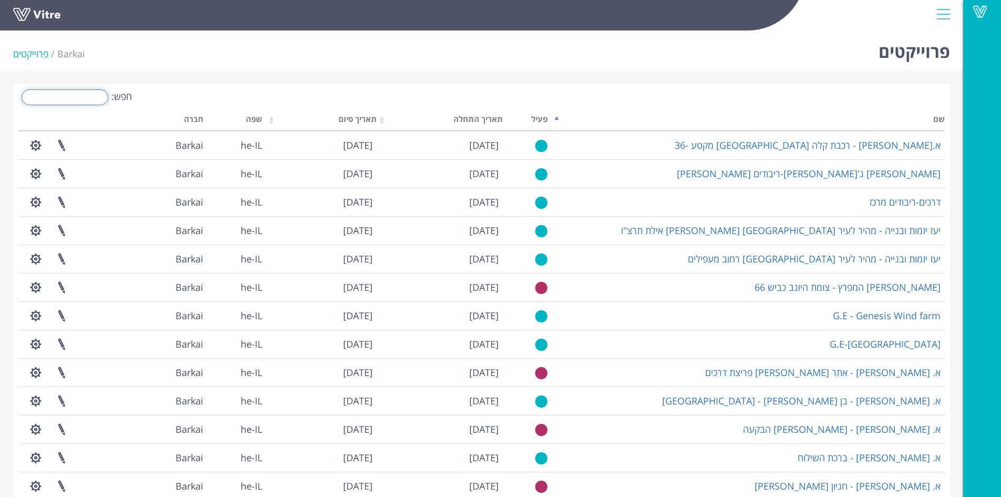
click at [45, 98] on input "חפש:" at bounding box center [65, 97] width 87 height 16
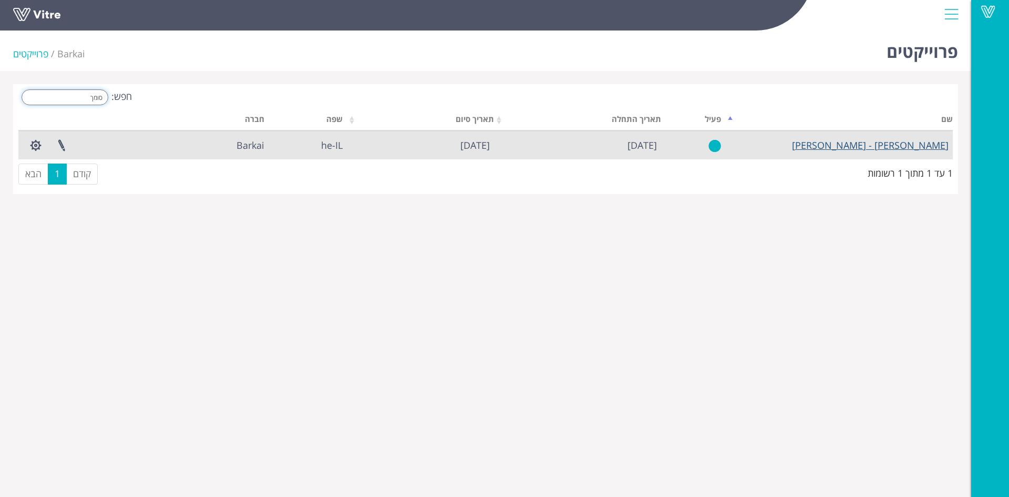
type input "סומך"
click at [883, 148] on link "[PERSON_NAME] - [PERSON_NAME]" at bounding box center [870, 145] width 157 height 13
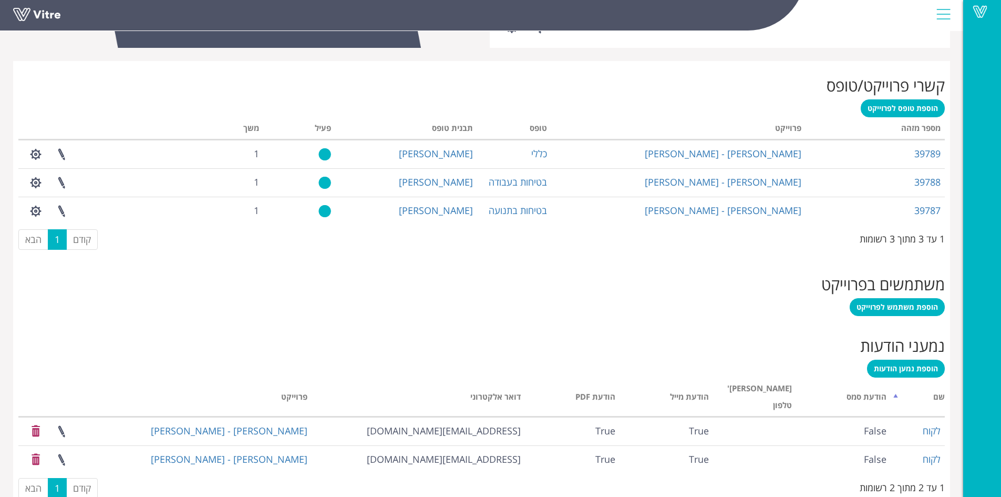
scroll to position [399, 0]
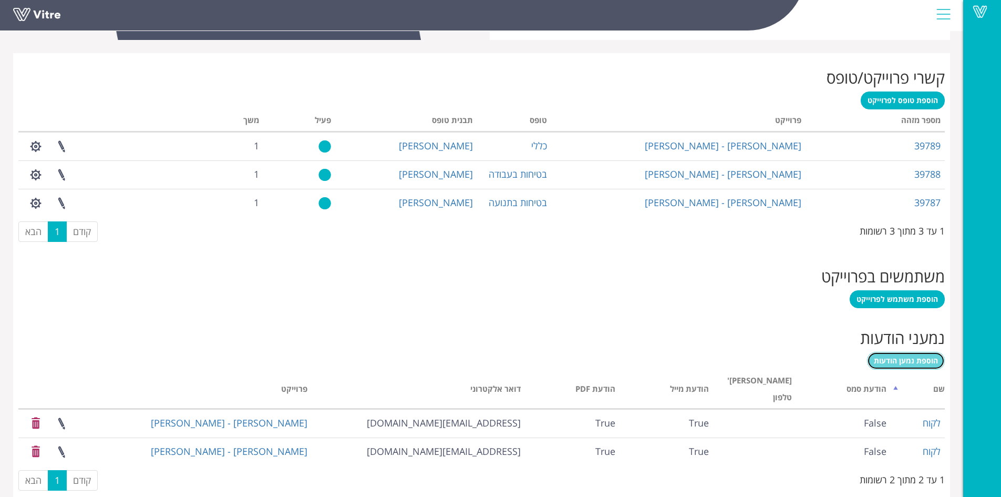
click at [892, 361] on span "הוספת נמען הודעות" at bounding box center [906, 360] width 64 height 10
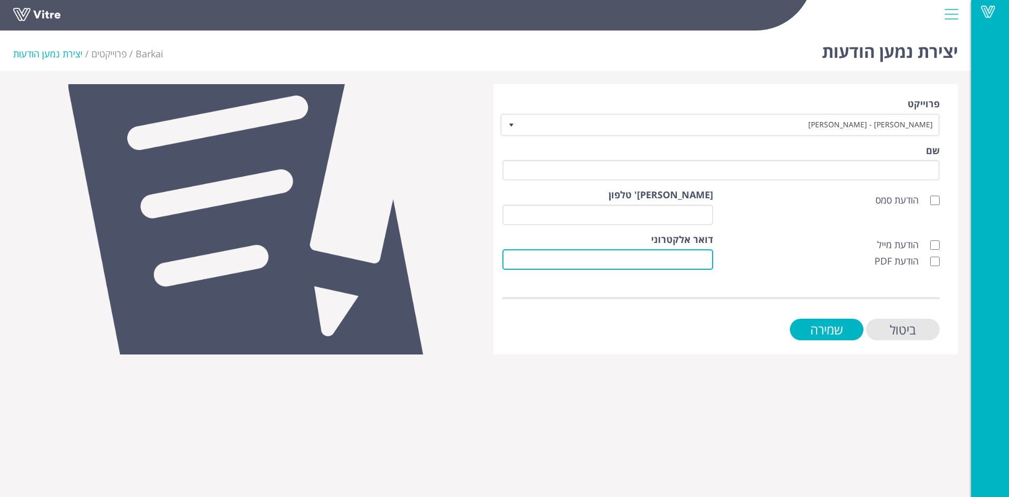
click at [708, 256] on input "דואר אלקטרוני" at bounding box center [607, 259] width 211 height 20
paste input "ali@noufi.co.il"
type input "ali@noufi.co.il"
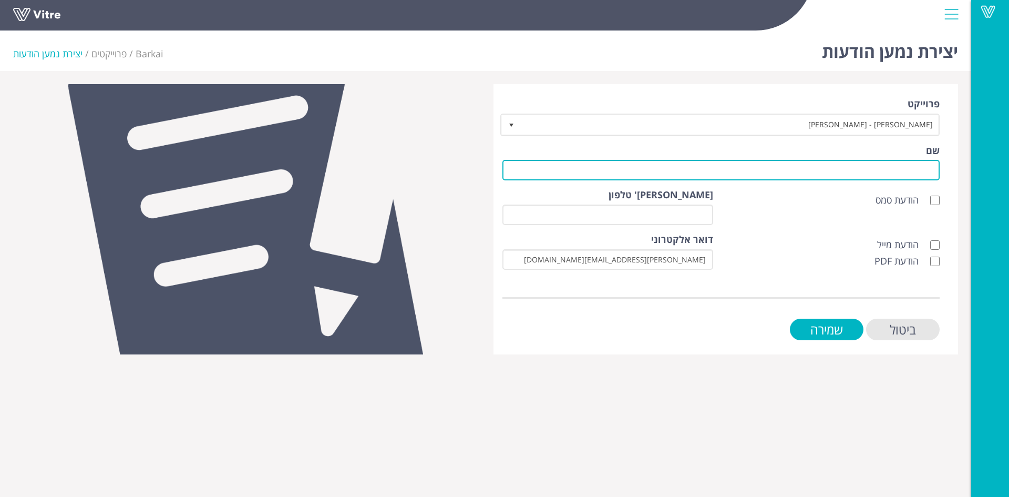
click at [756, 167] on input "שם" at bounding box center [720, 170] width 437 height 20
type input "לקוח"
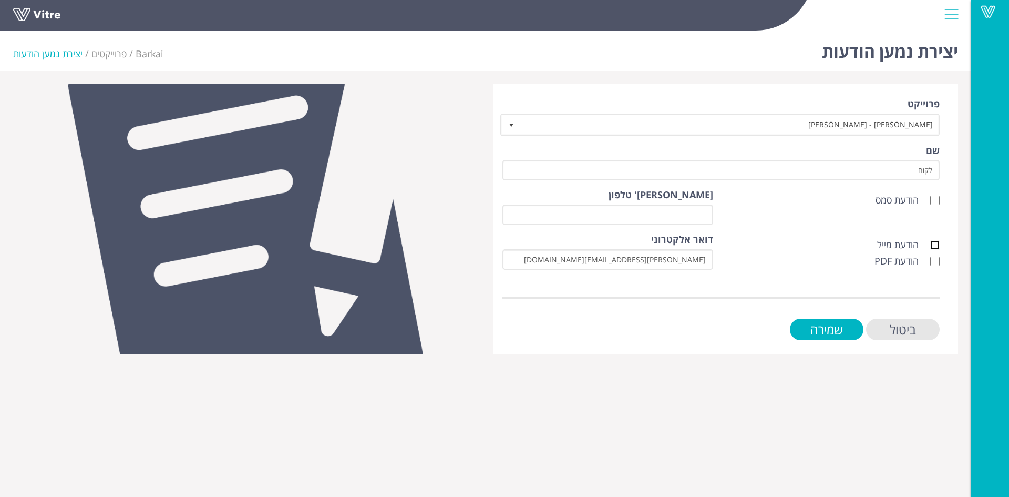
click at [935, 245] on input "הודעת מייל" at bounding box center [934, 244] width 9 height 9
checkbox input "true"
drag, startPoint x: 936, startPoint y: 255, endPoint x: 935, endPoint y: 262, distance: 6.9
click at [936, 256] on label "הודעת PDF" at bounding box center [907, 261] width 65 height 14
click at [935, 262] on input "הודעת PDF" at bounding box center [934, 260] width 9 height 9
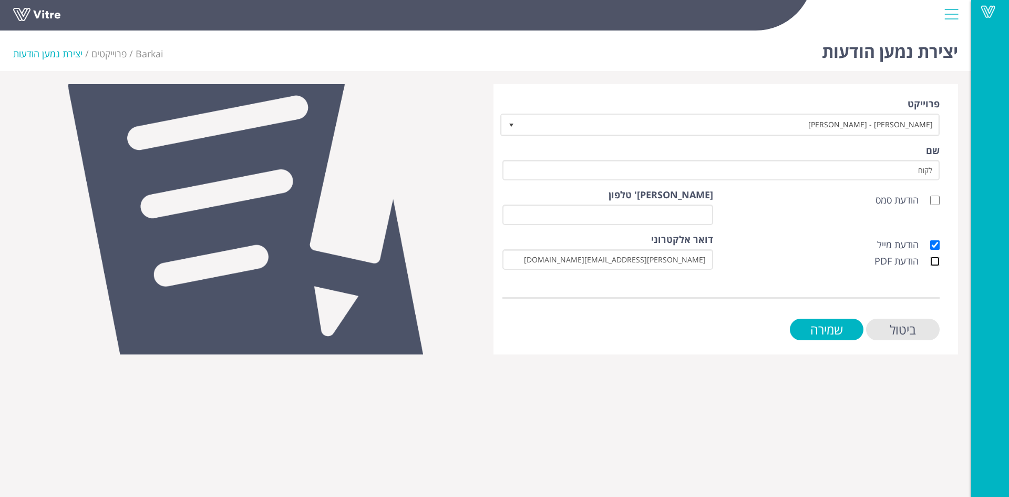
checkbox input "true"
click at [818, 329] on input "שמירה" at bounding box center [827, 329] width 74 height 22
